Goal: Learn about a topic: Learn about a topic

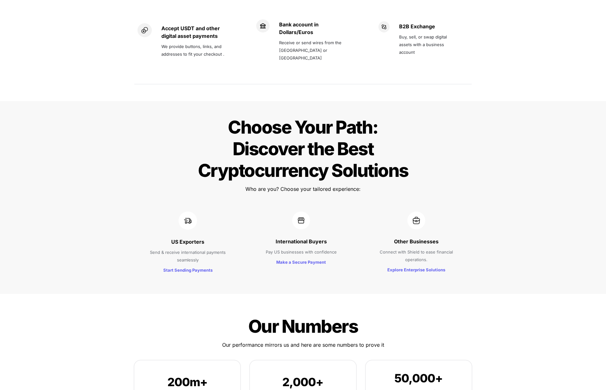
scroll to position [553, 0]
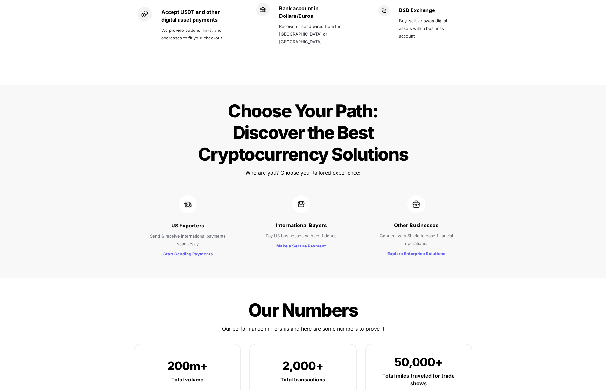
click at [203, 251] on strong "Start Sending Payments" at bounding box center [187, 253] width 49 height 5
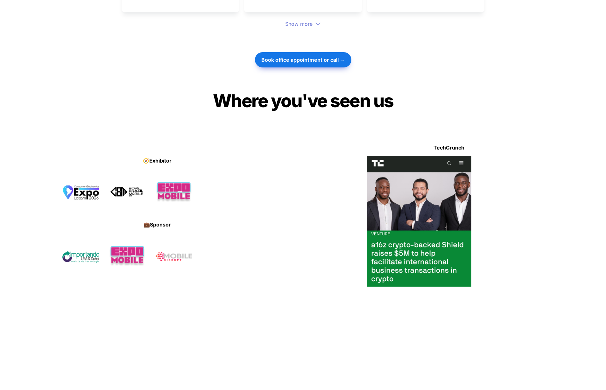
scroll to position [1892, 0]
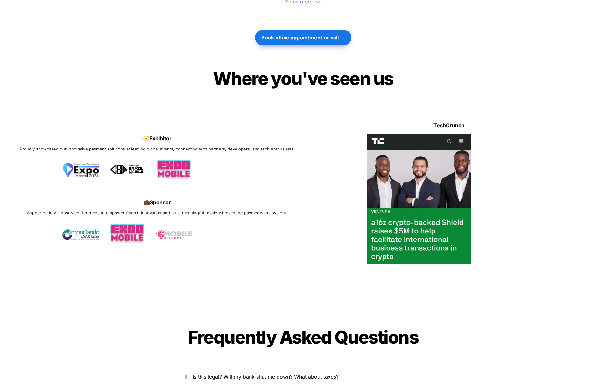
click at [387, 208] on img at bounding box center [419, 199] width 105 height 131
click at [380, 191] on img at bounding box center [419, 199] width 105 height 131
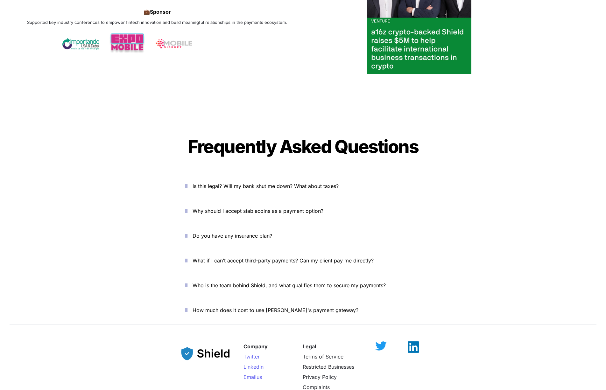
scroll to position [2084, 0]
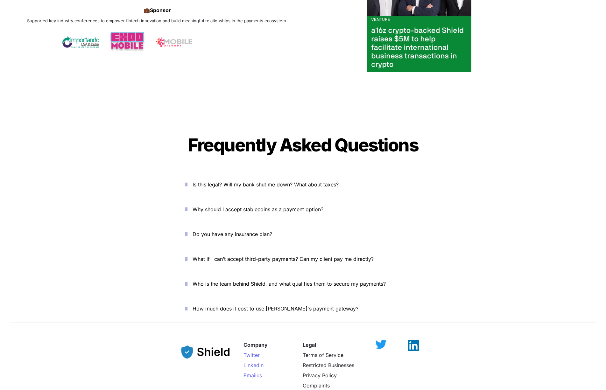
click at [187, 181] on icon "button" at bounding box center [186, 185] width 2 height 8
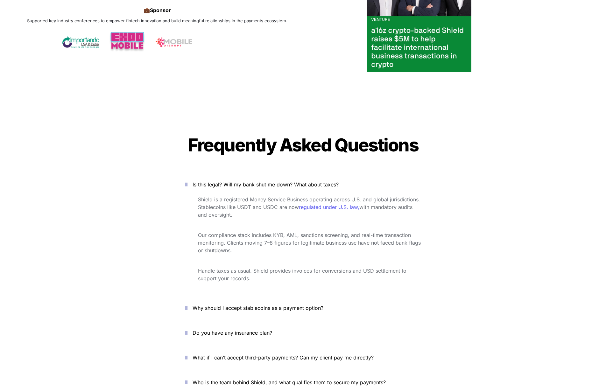
click at [187, 181] on icon "button" at bounding box center [186, 185] width 2 height 8
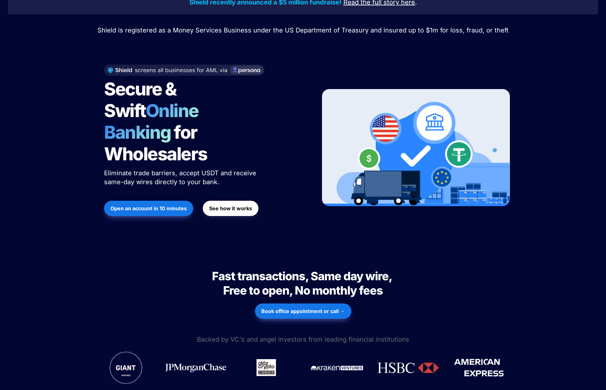
scroll to position [0, 0]
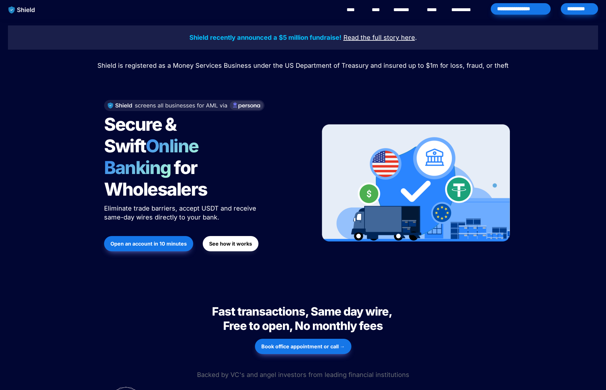
click at [237, 241] on strong "See how it works" at bounding box center [230, 244] width 43 height 6
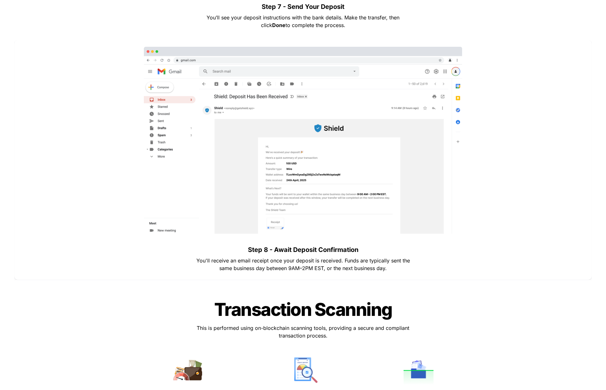
scroll to position [2297, 0]
